Goal: Check status: Check status

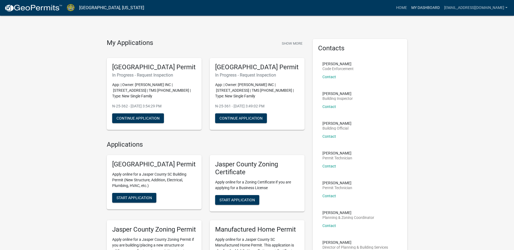
click at [432, 7] on link "My Dashboard" at bounding box center [425, 8] width 33 height 10
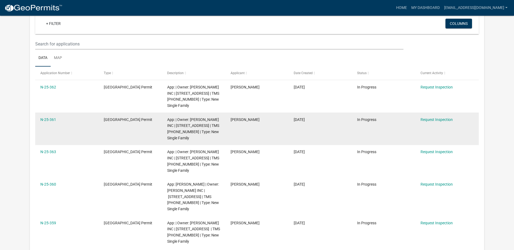
scroll to position [81, 0]
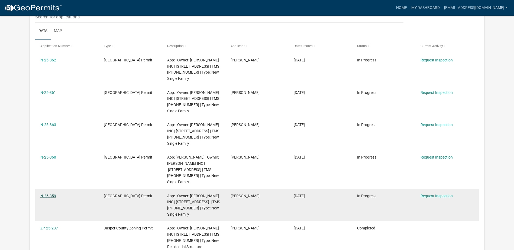
click at [49, 194] on link "N-25-359" at bounding box center [48, 196] width 16 height 4
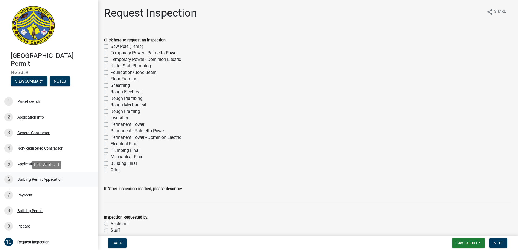
click at [31, 180] on div "Building Permit Application" at bounding box center [39, 180] width 45 height 4
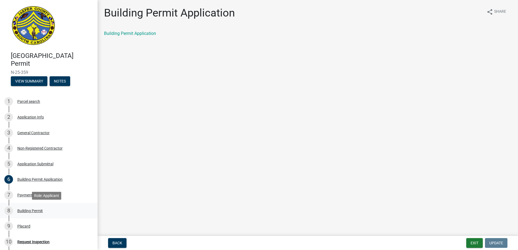
click at [34, 209] on div "Building Permit" at bounding box center [29, 211] width 25 height 4
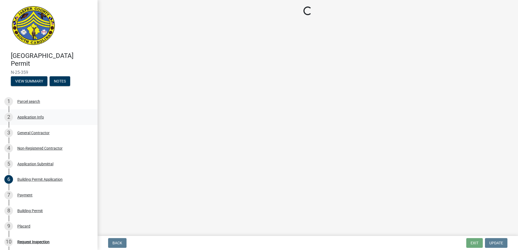
click at [34, 117] on div "Application Info" at bounding box center [30, 117] width 27 height 4
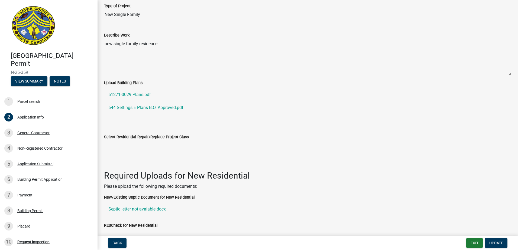
scroll to position [623, 0]
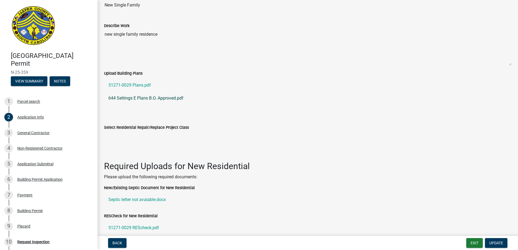
click at [158, 99] on link "644 Settings E Plans B.O. Approved.pdf" at bounding box center [307, 98] width 407 height 13
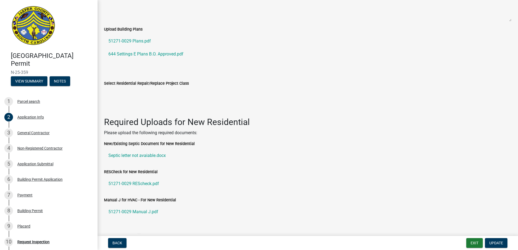
scroll to position [704, 0]
